Goal: Information Seeking & Learning: Learn about a topic

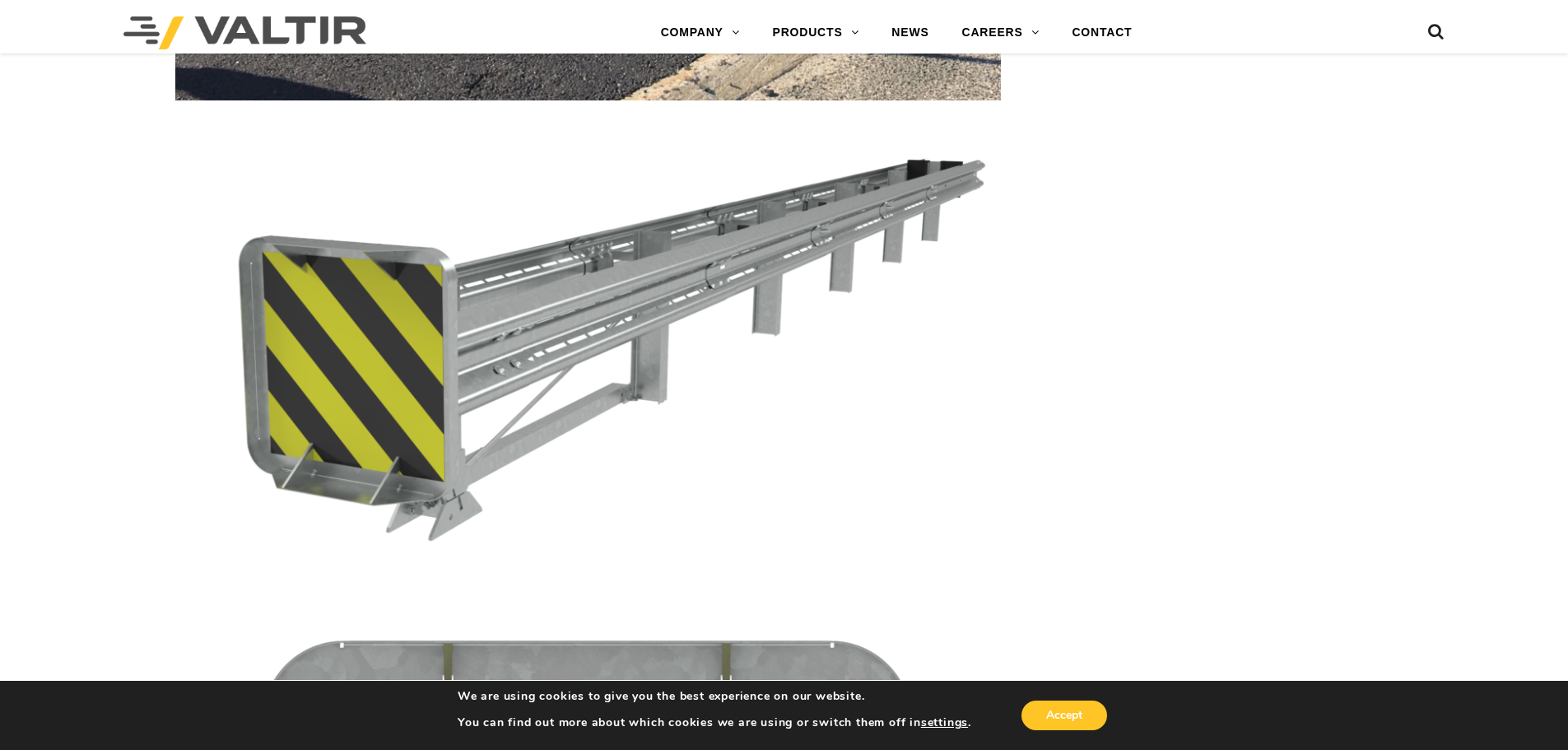
scroll to position [3048, 0]
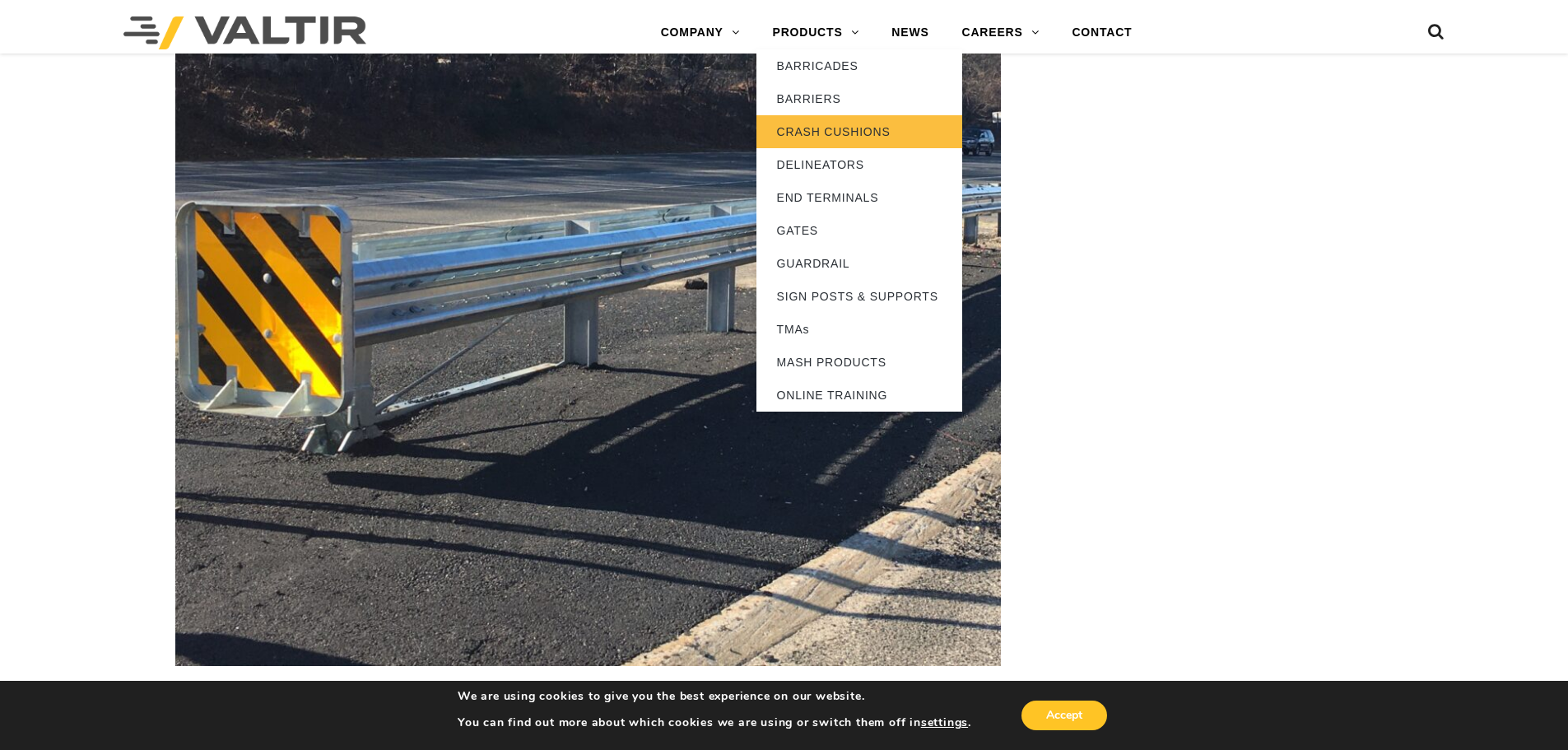
click at [841, 133] on link "CRASH CUSHIONS" at bounding box center [860, 132] width 206 height 33
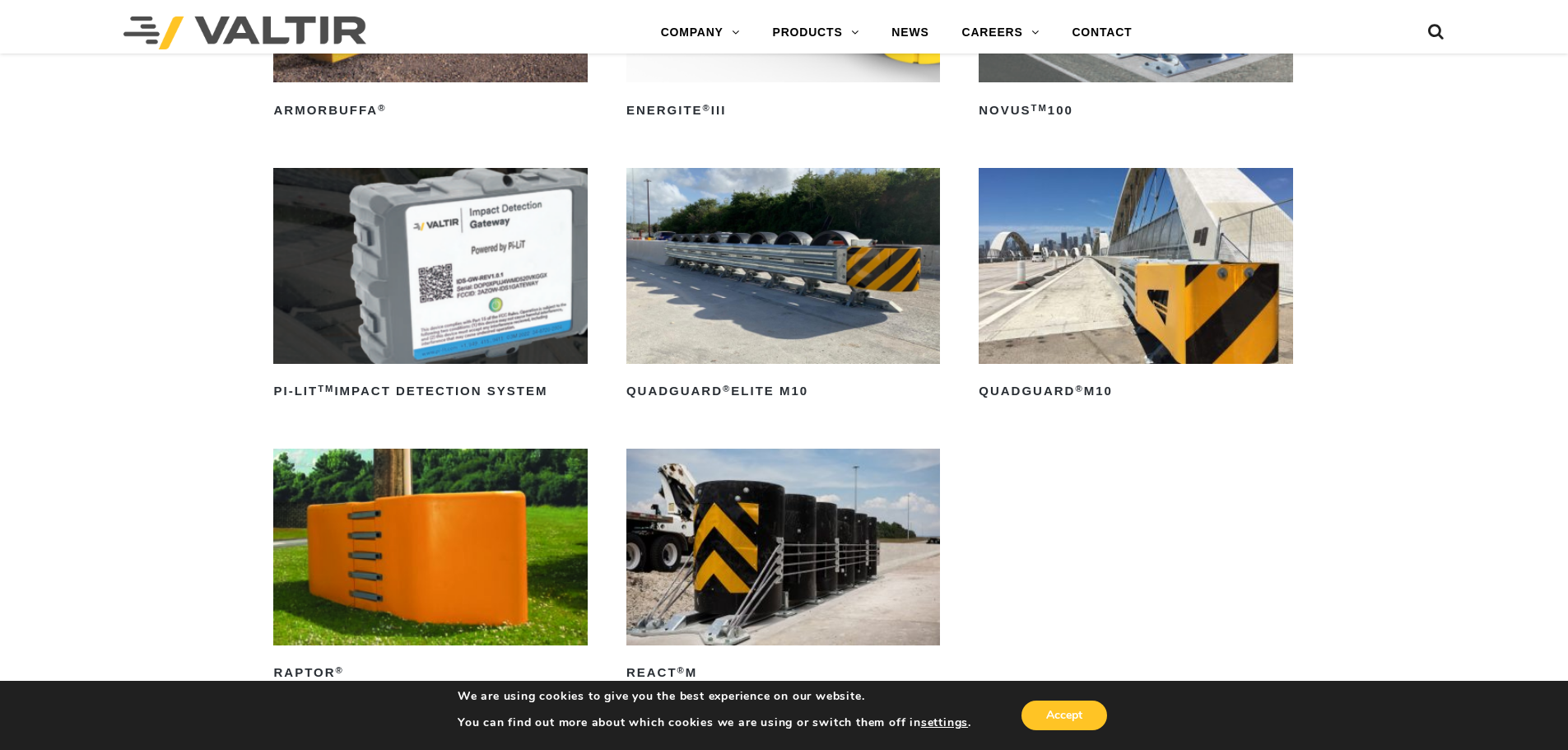
scroll to position [412, 0]
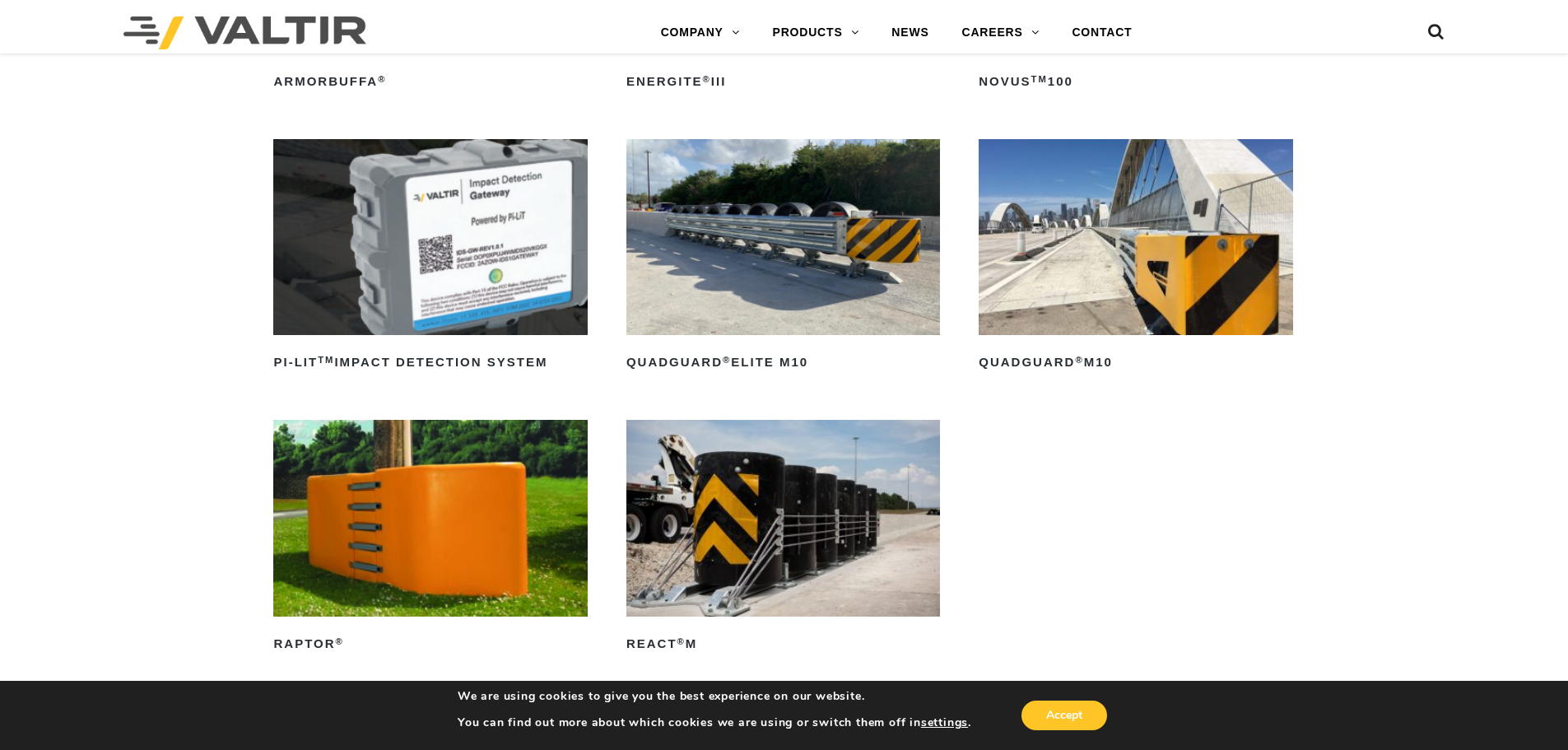
click at [843, 279] on img at bounding box center [783, 237] width 314 height 196
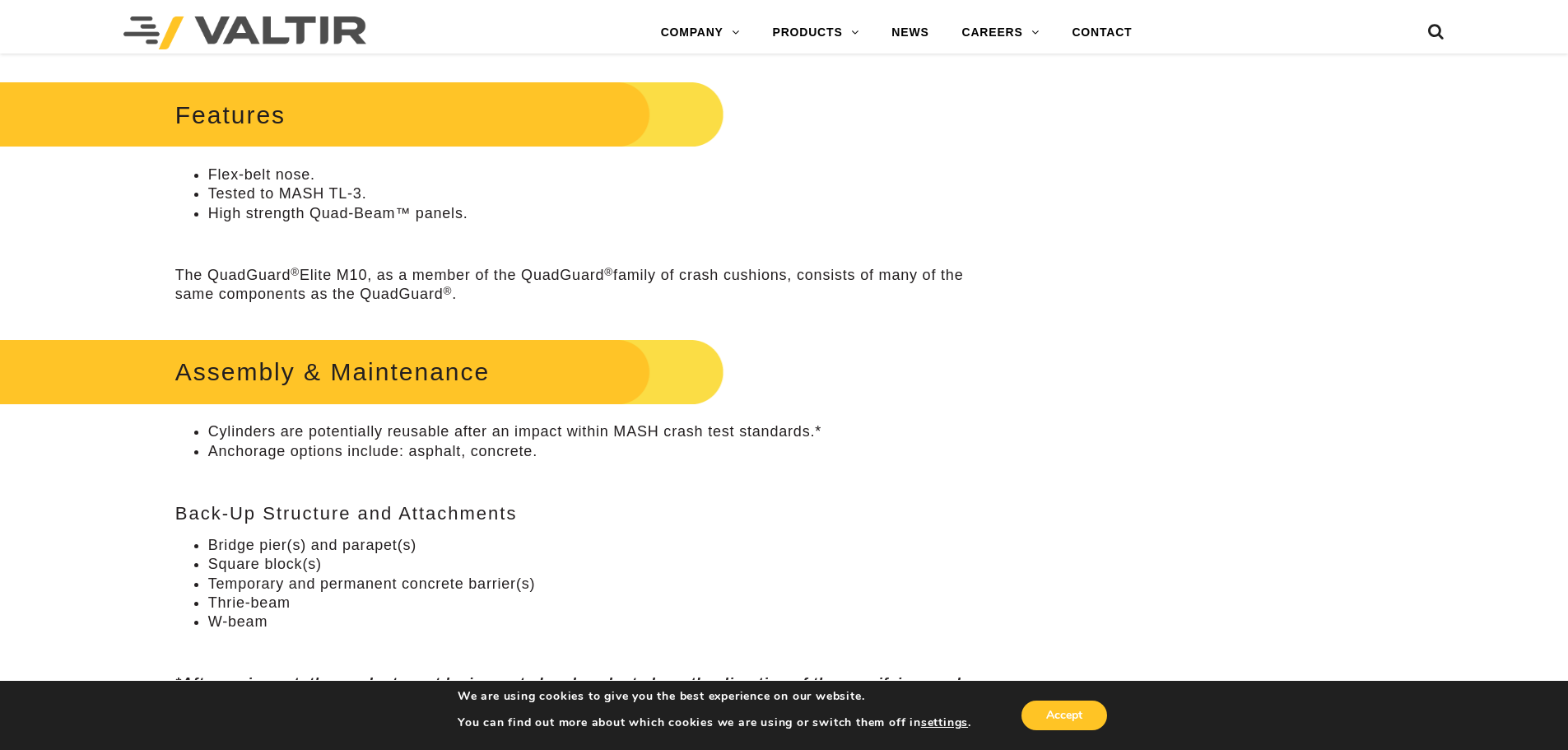
scroll to position [824, 0]
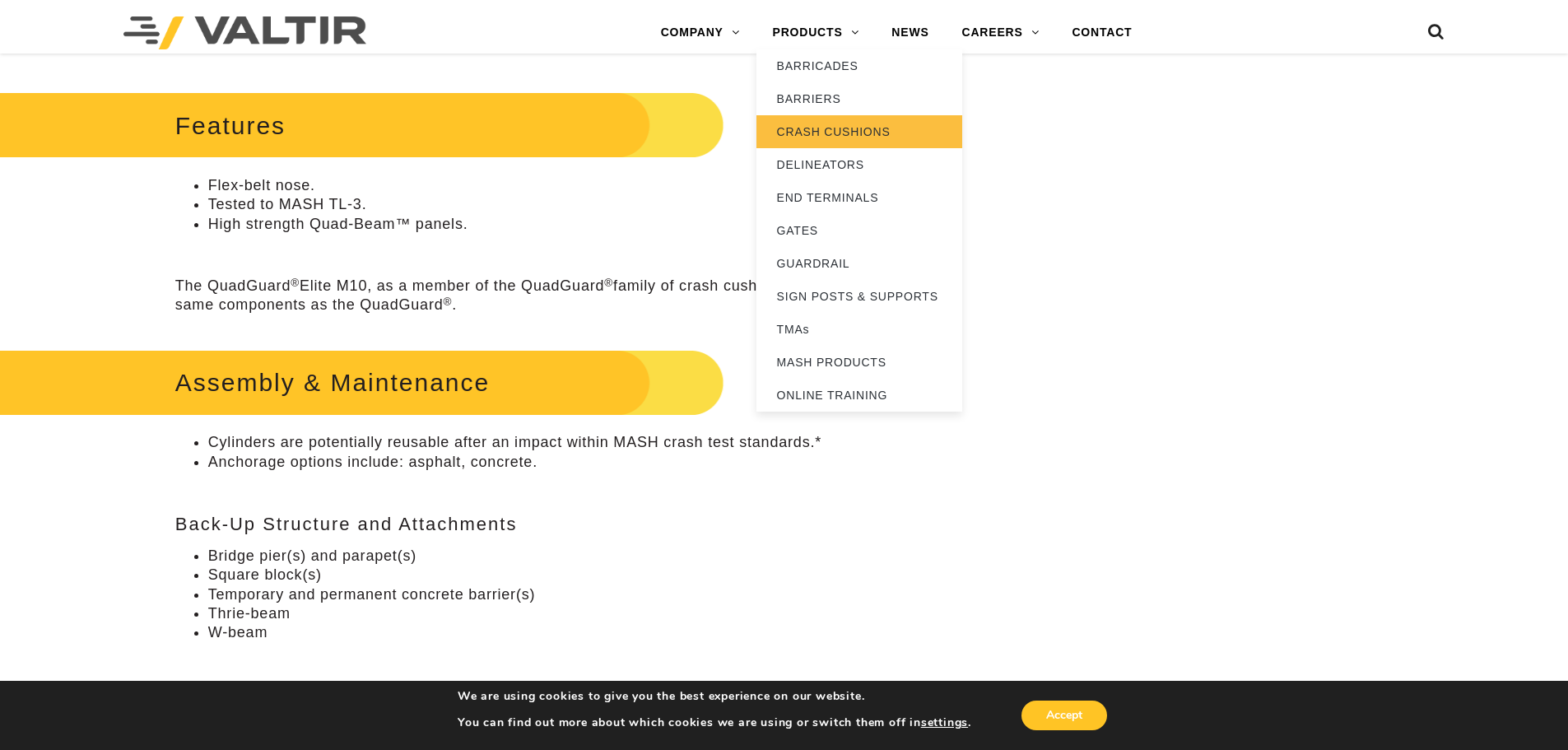
click at [805, 133] on link "CRASH CUSHIONS" at bounding box center [860, 132] width 206 height 33
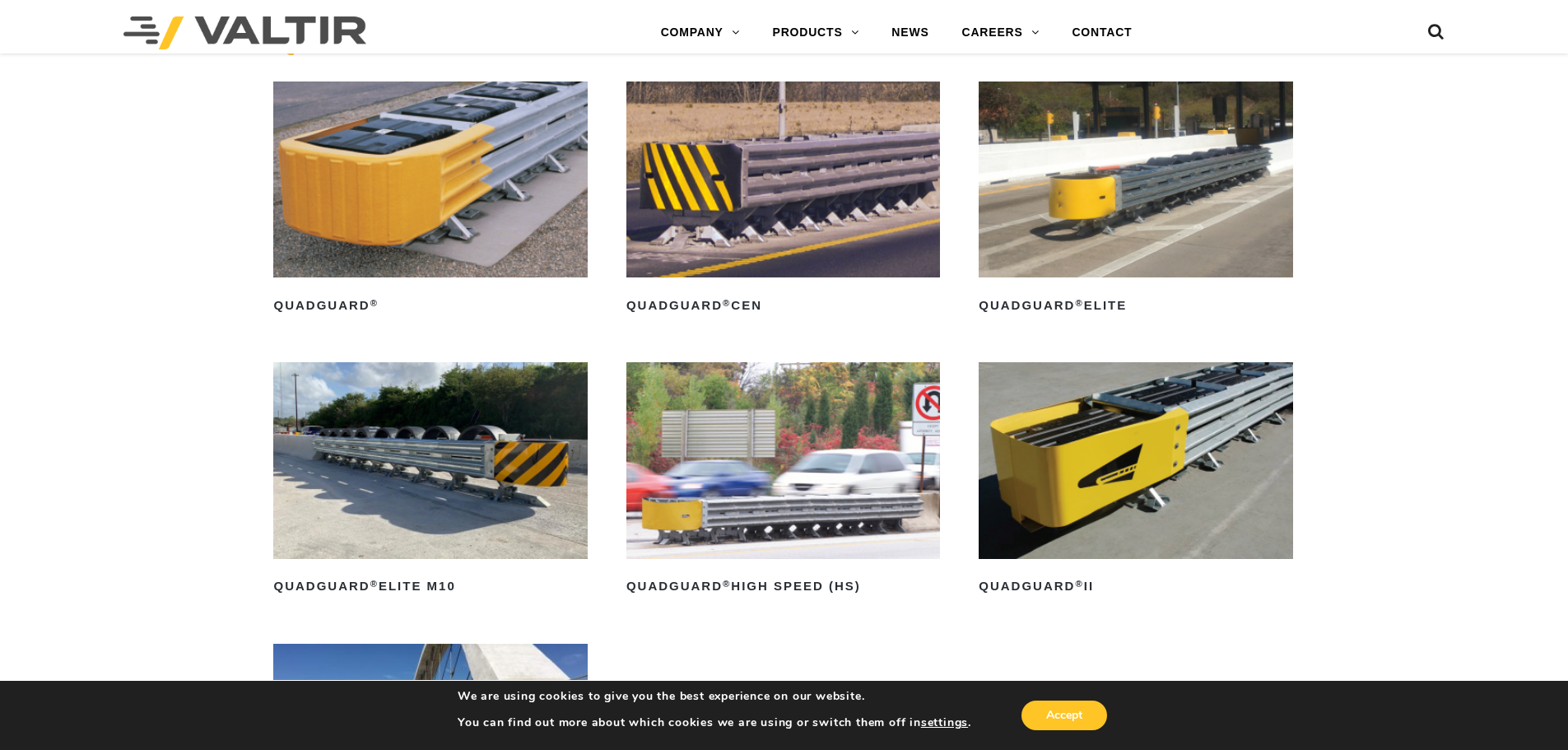
scroll to position [1071, 0]
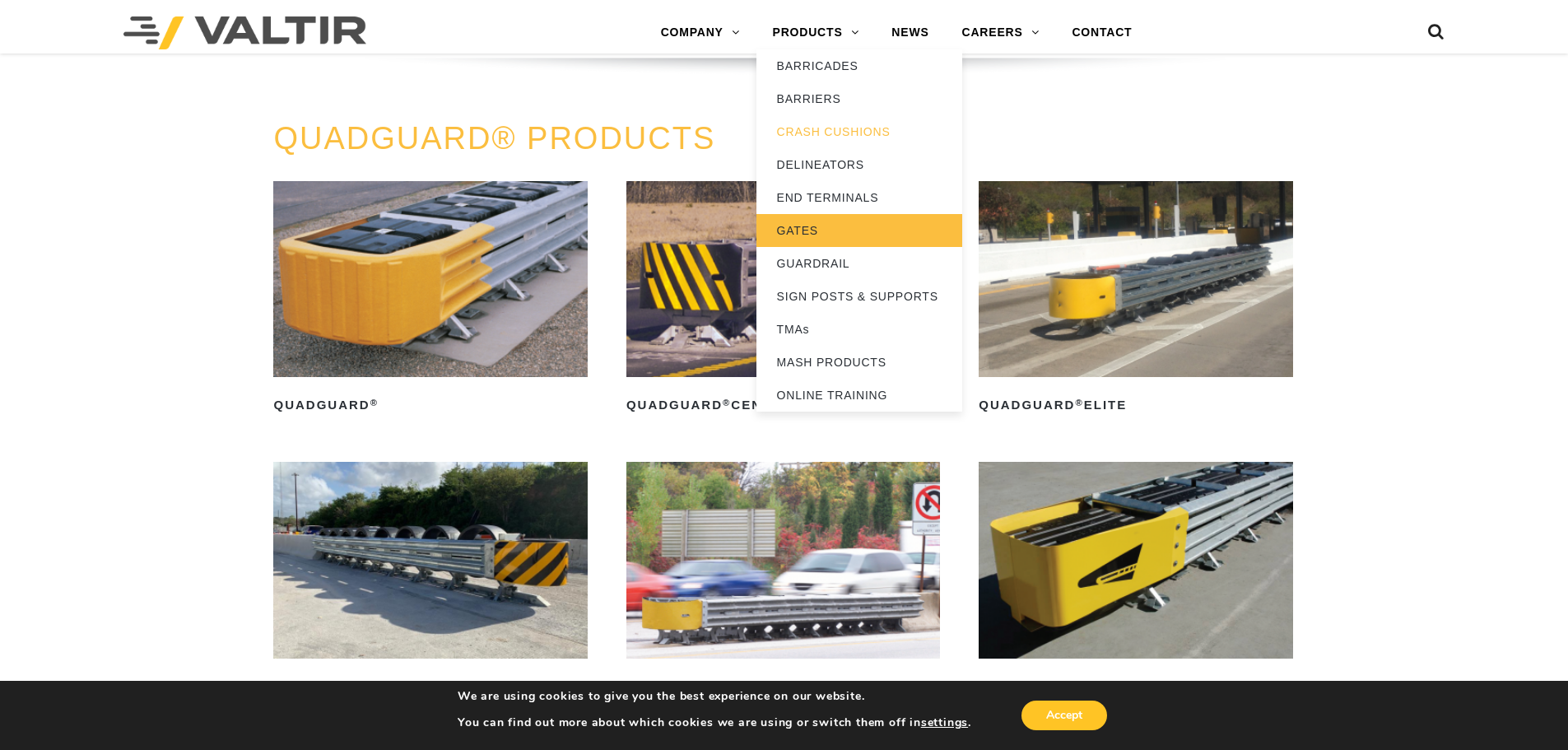
click at [826, 221] on link "GATES" at bounding box center [860, 231] width 206 height 33
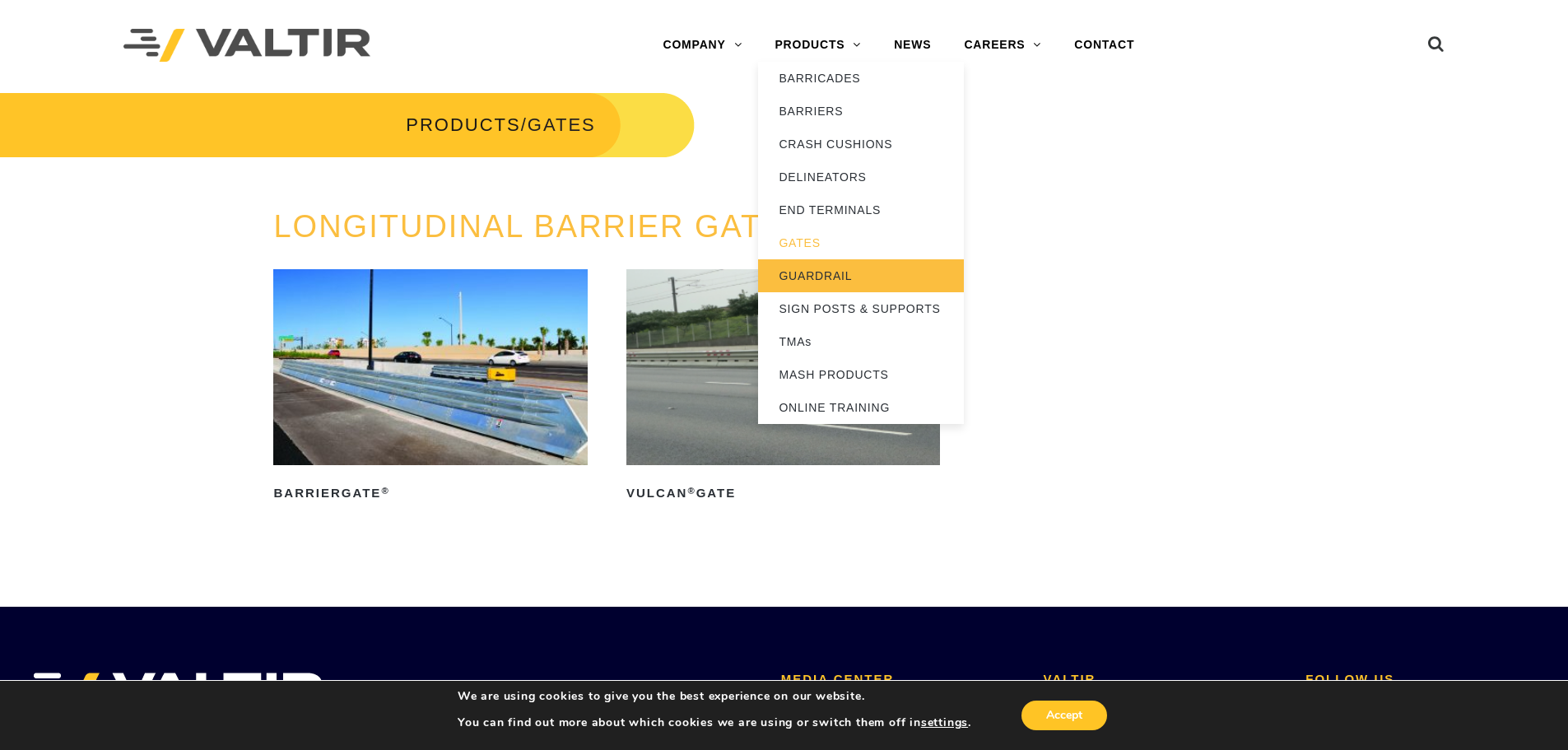
click at [853, 278] on link "GUARDRAIL" at bounding box center [861, 276] width 206 height 33
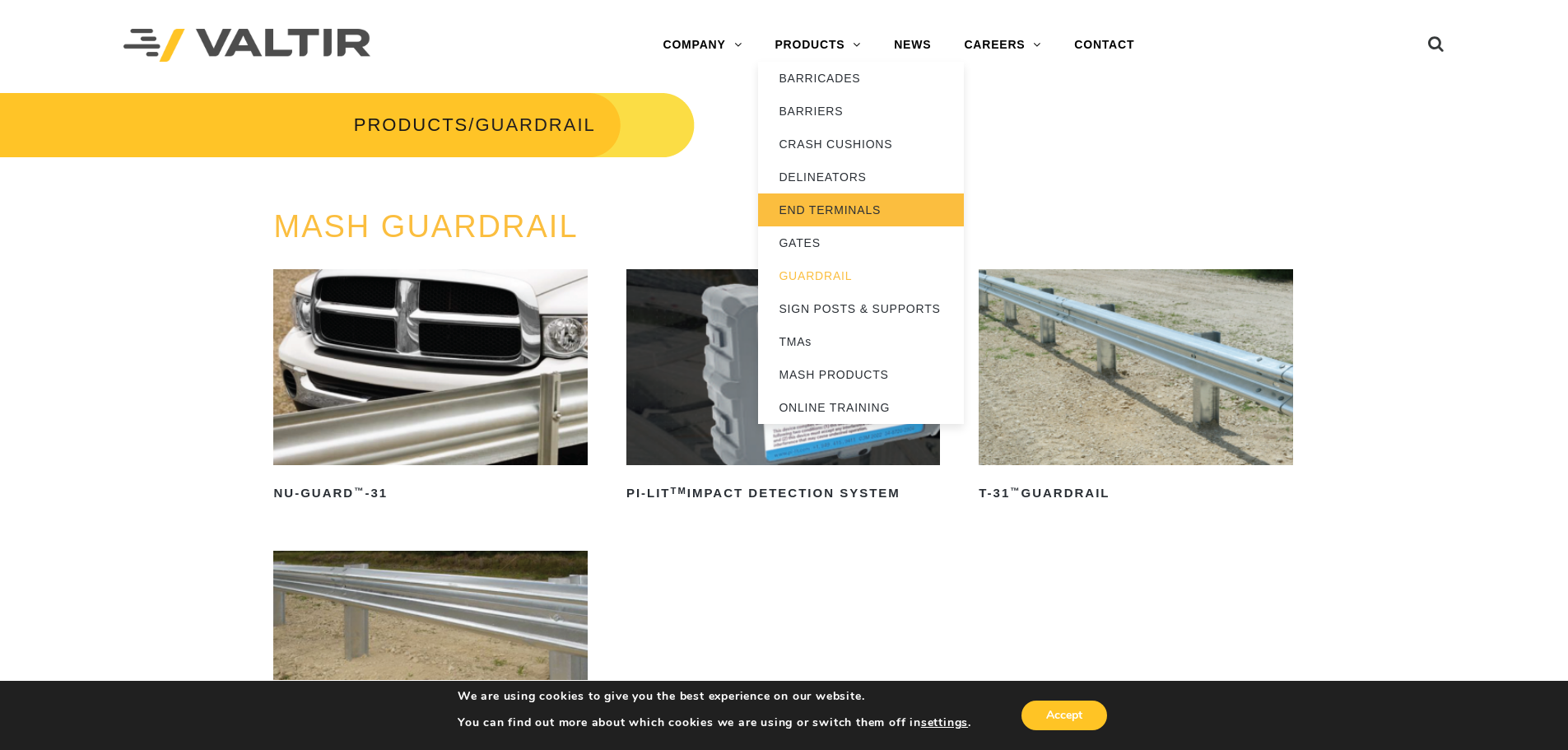
click at [854, 204] on link "END TERMINALS" at bounding box center [861, 210] width 206 height 33
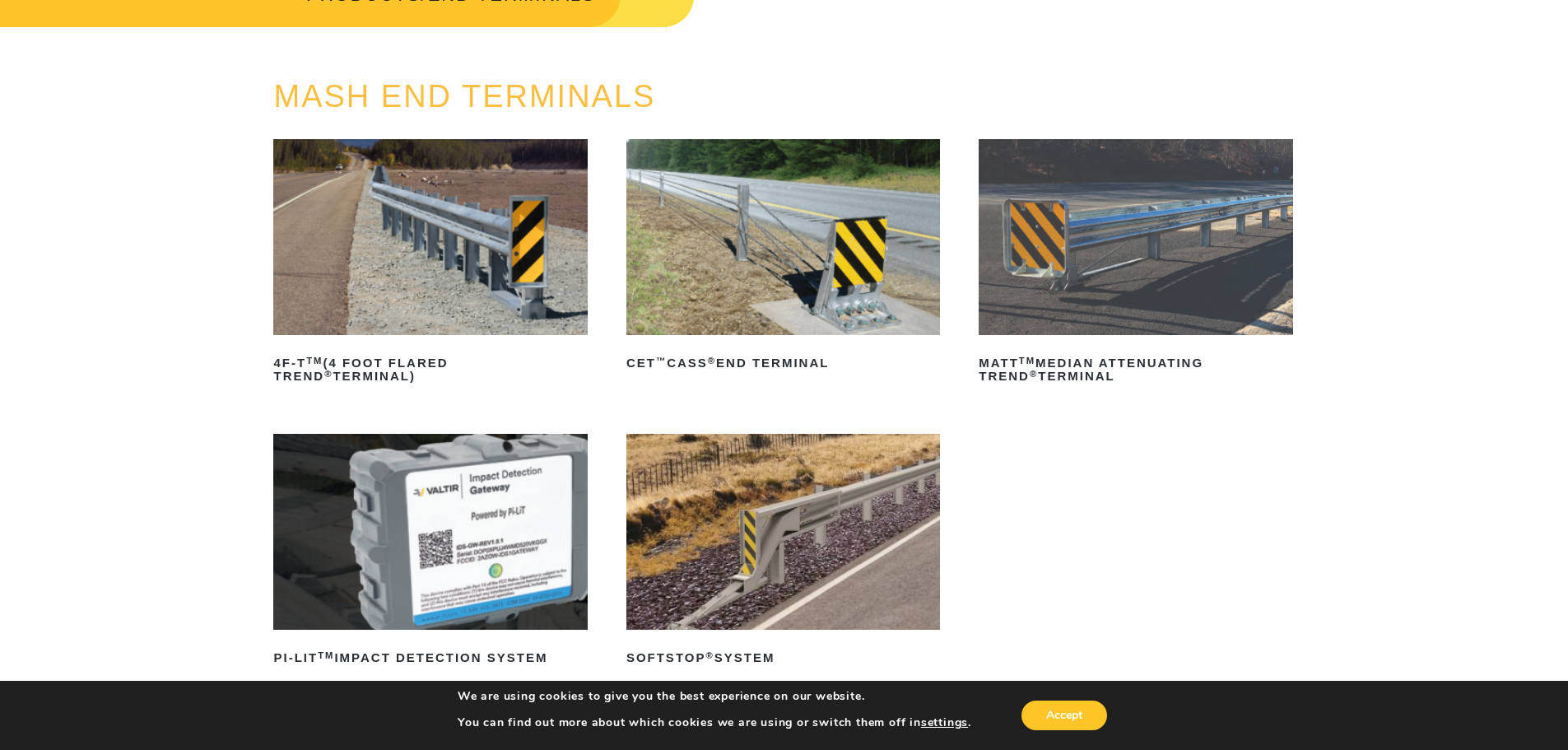
scroll to position [165, 0]
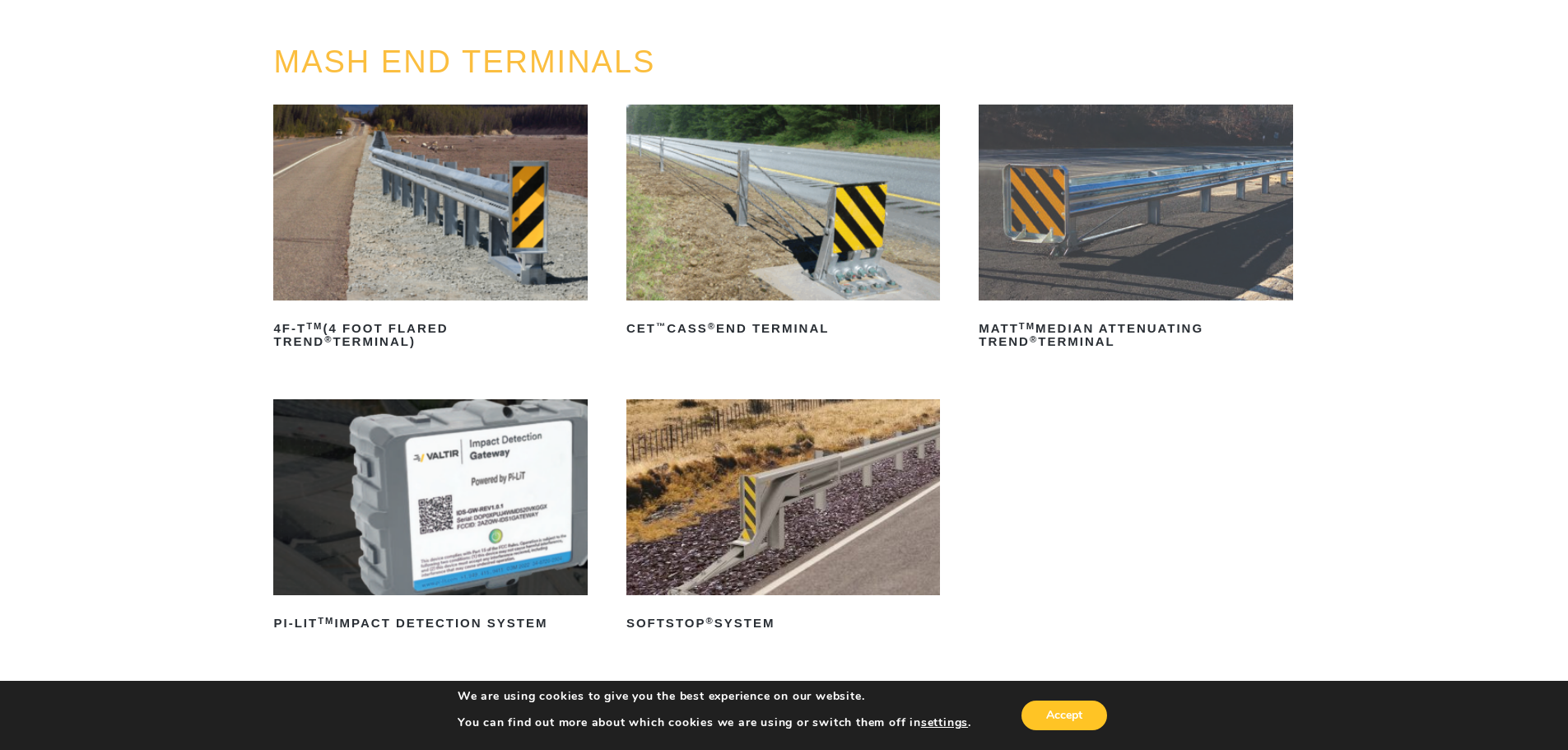
click at [455, 206] on img at bounding box center [429, 202] width 314 height 196
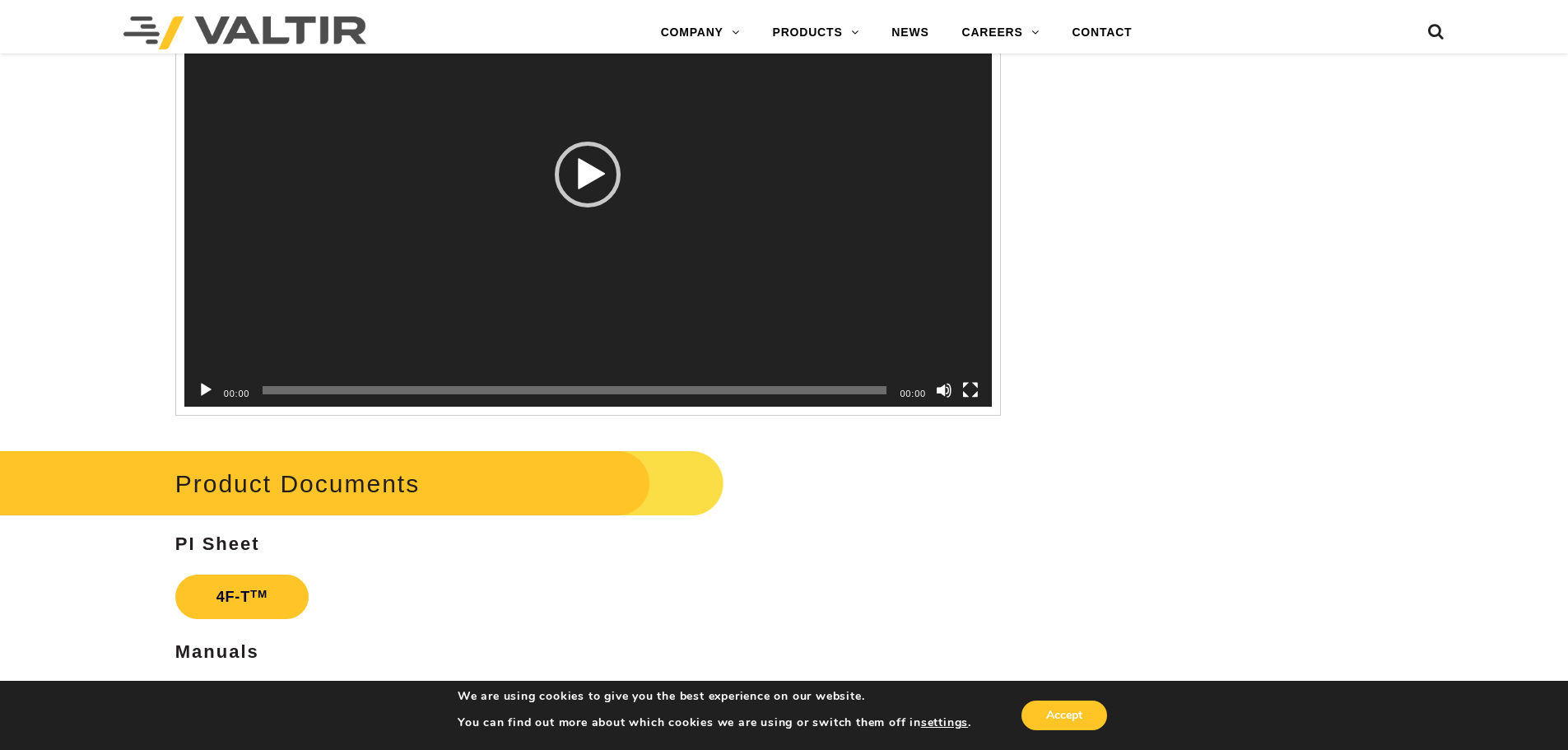
scroll to position [2800, 0]
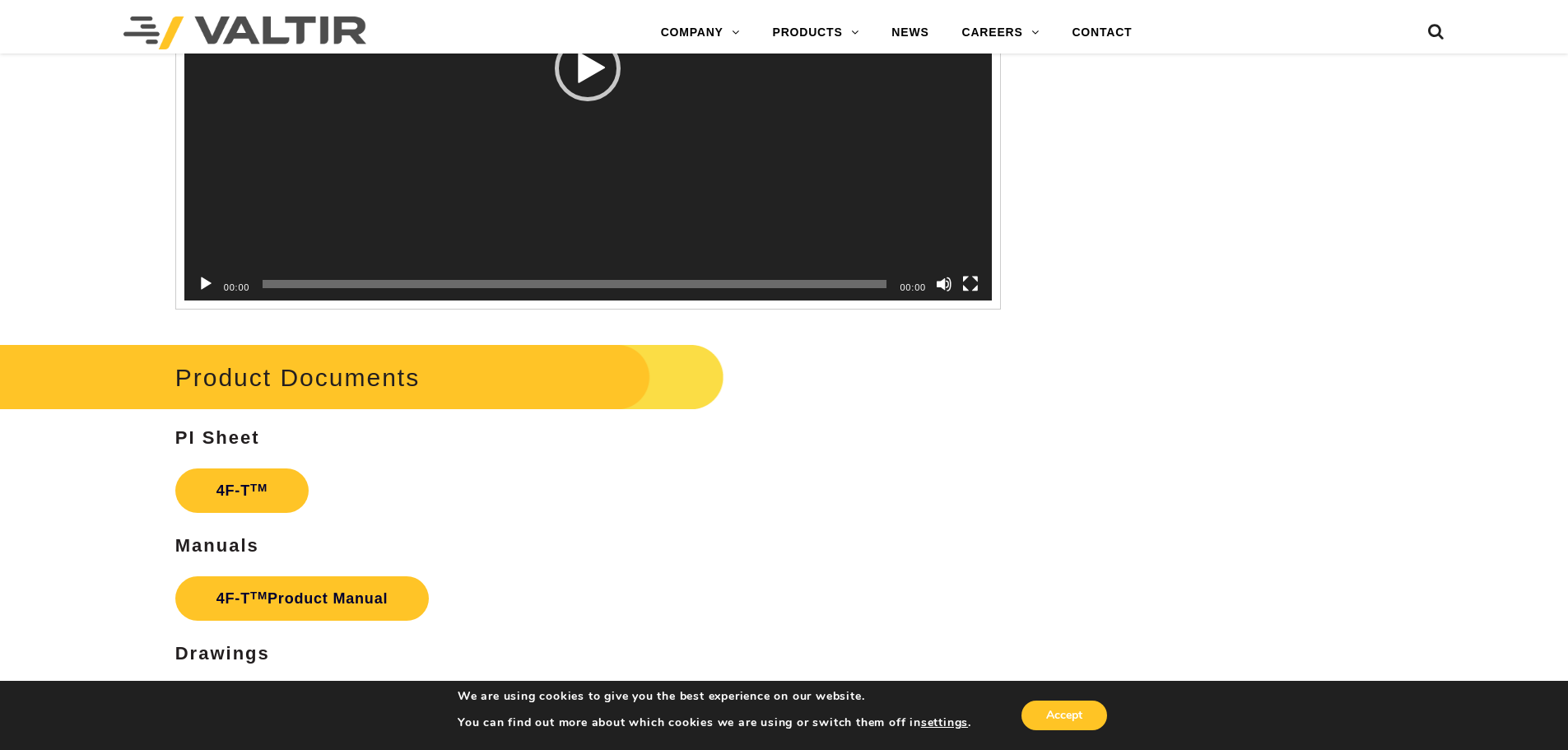
click at [206, 280] on button "Play" at bounding box center [206, 284] width 17 height 17
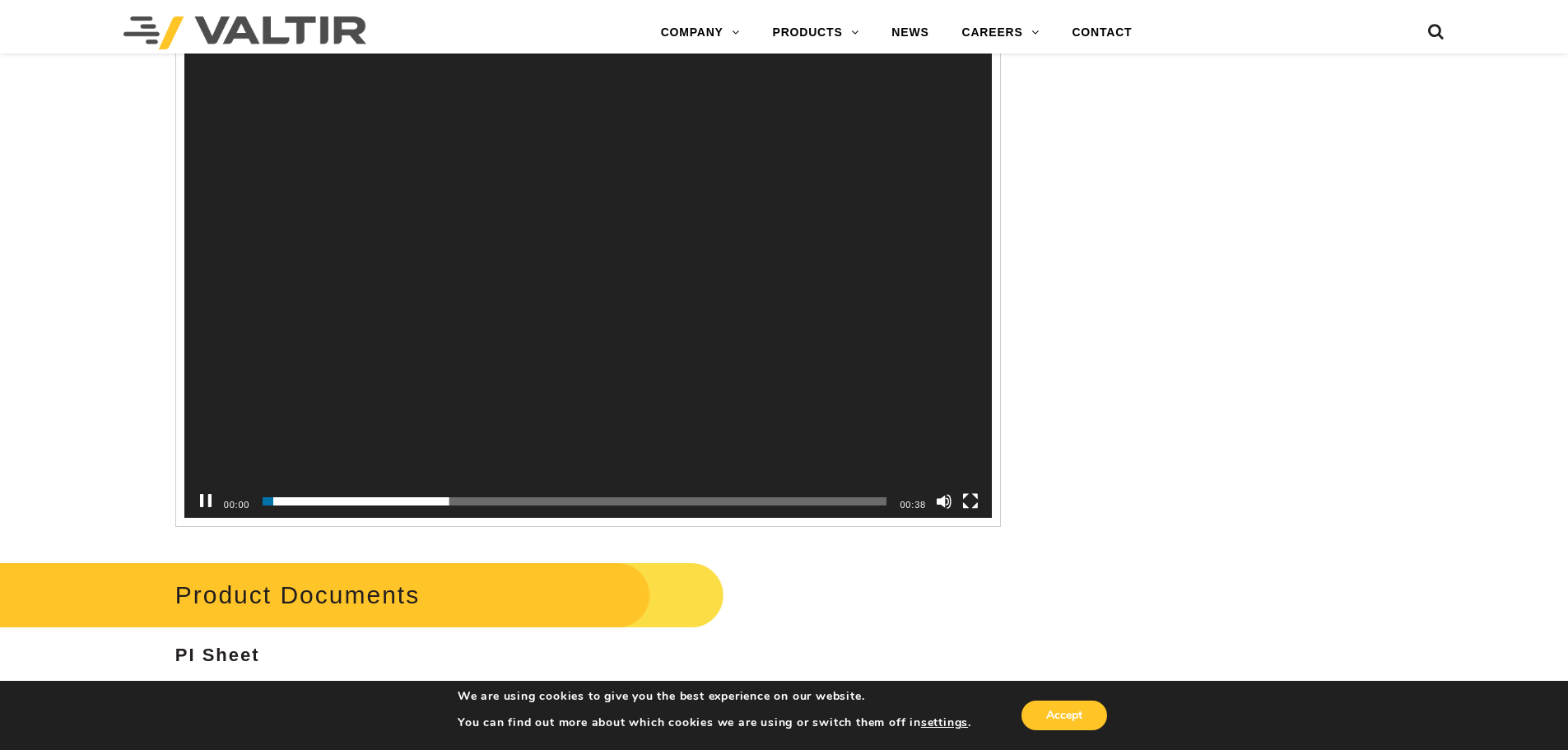
scroll to position [2554, 0]
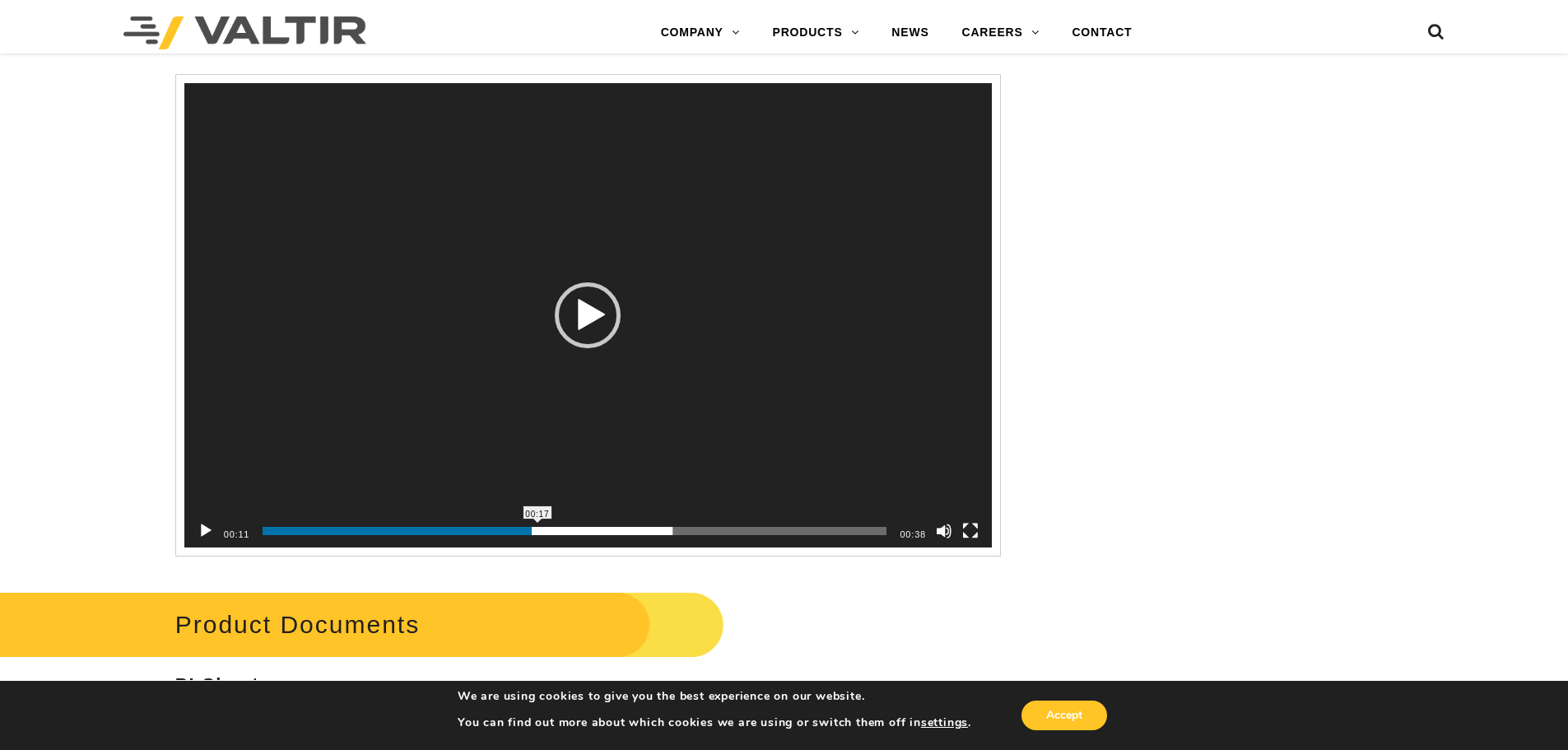
click at [537, 534] on span "00:17" at bounding box center [575, 531] width 624 height 8
click at [592, 535] on span "00:19" at bounding box center [575, 531] width 624 height 8
click at [201, 522] on div "Video Player" at bounding box center [205, 531] width 27 height 33
click at [1068, 718] on button "Accept" at bounding box center [1064, 716] width 86 height 29
